Goal: Information Seeking & Learning: Understand process/instructions

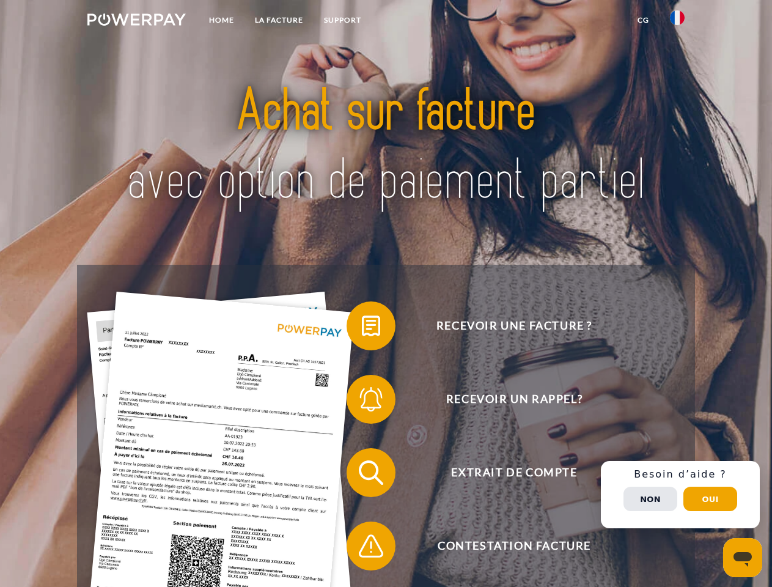
click at [136, 21] on img at bounding box center [136, 19] width 98 height 12
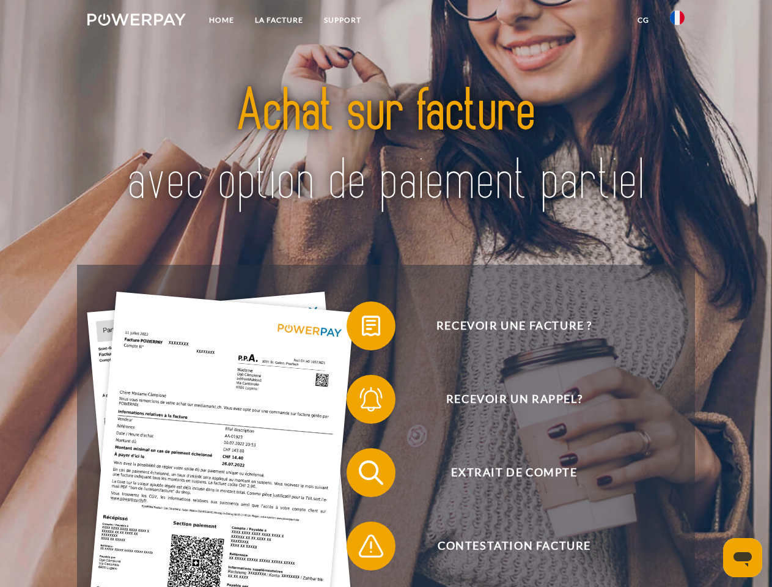
click at [677, 21] on img at bounding box center [677, 17] width 15 height 15
click at [643, 20] on link "CG" at bounding box center [643, 20] width 32 height 22
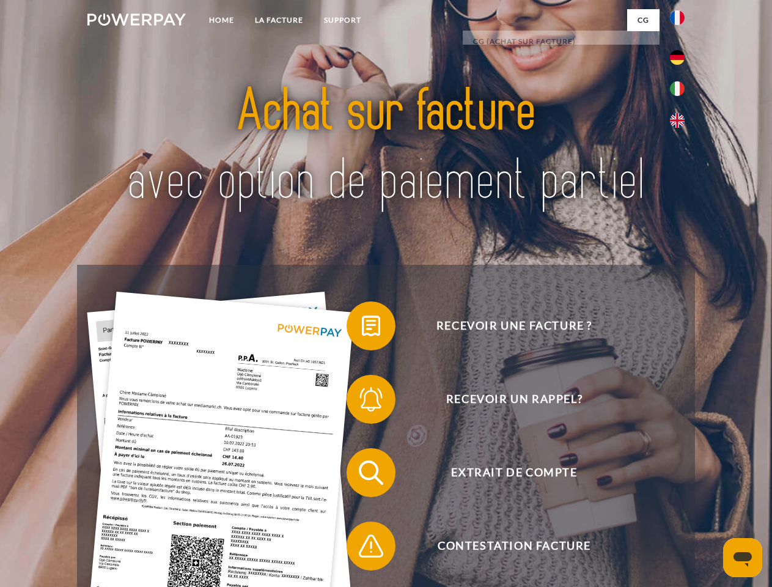
click at [362, 328] on span at bounding box center [352, 325] width 61 height 61
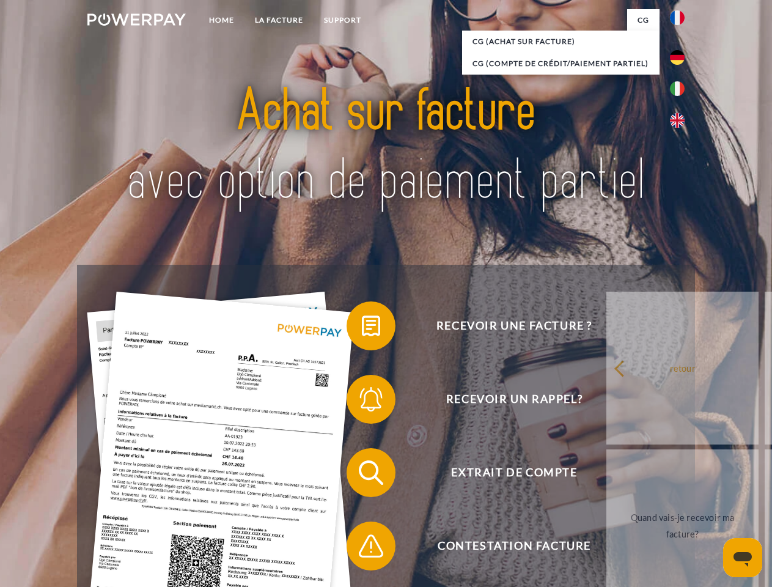
click at [362, 401] on div "Recevoir une facture ? Recevoir un rappel? Extrait de compte retour" at bounding box center [385, 509] width 617 height 489
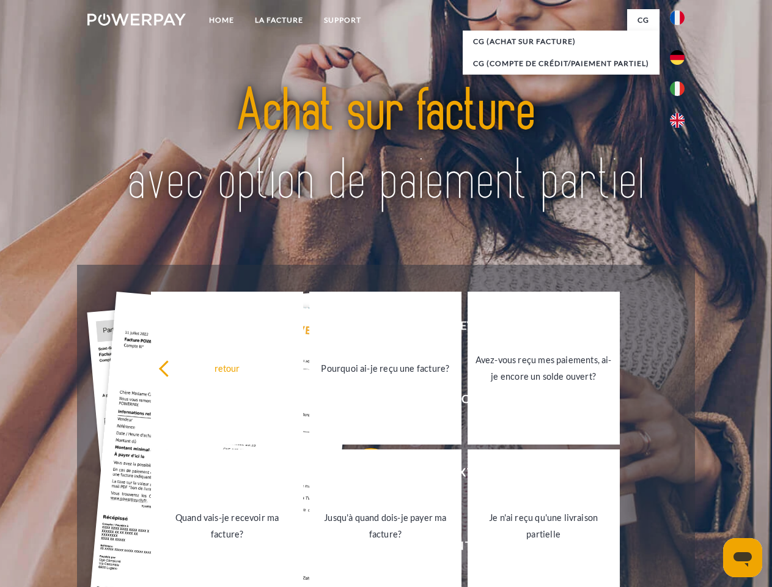
click at [362, 475] on link "Jusqu'à quand dois-je payer ma facture?" at bounding box center [385, 525] width 152 height 153
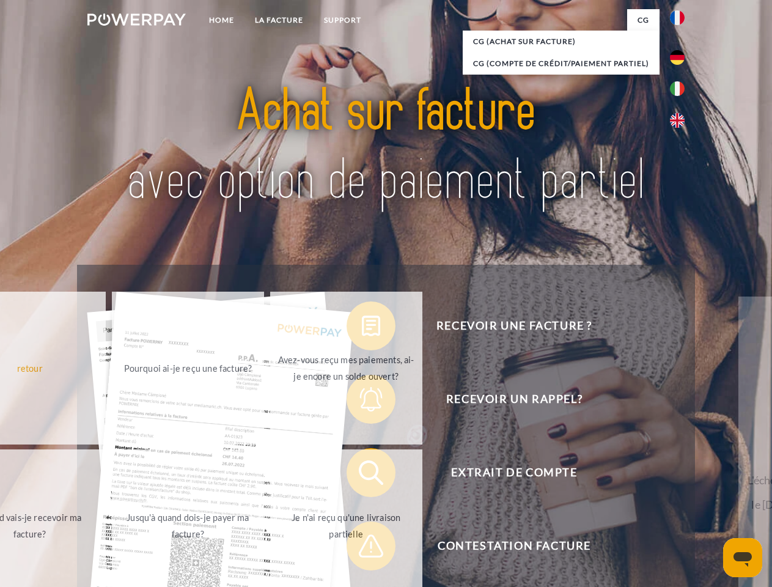
click at [362, 548] on span at bounding box center [352, 545] width 61 height 61
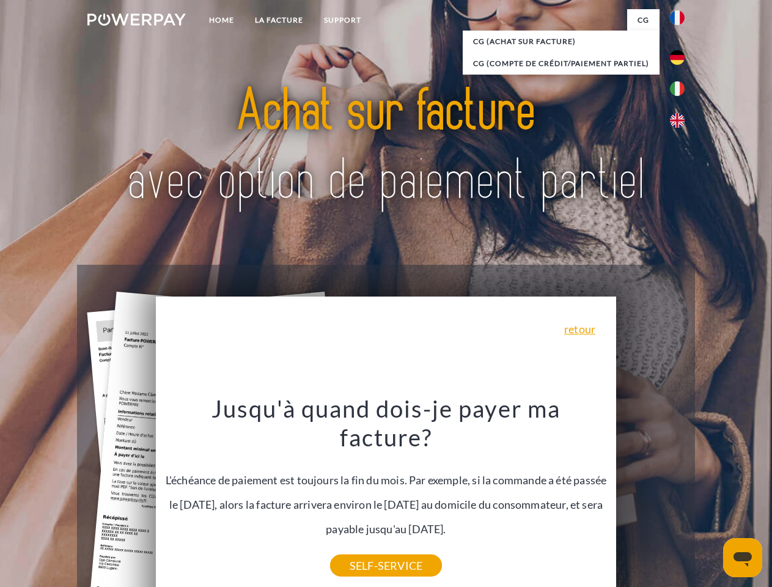
click at [680, 494] on div "Recevoir une facture ? Recevoir un rappel? Extrait de compte retour" at bounding box center [385, 509] width 617 height 489
click at [650, 497] on span "Extrait de compte" at bounding box center [513, 472] width 299 height 49
click at [710, 499] on header "Home LA FACTURE Support" at bounding box center [386, 422] width 772 height 844
